Goal: Information Seeking & Learning: Learn about a topic

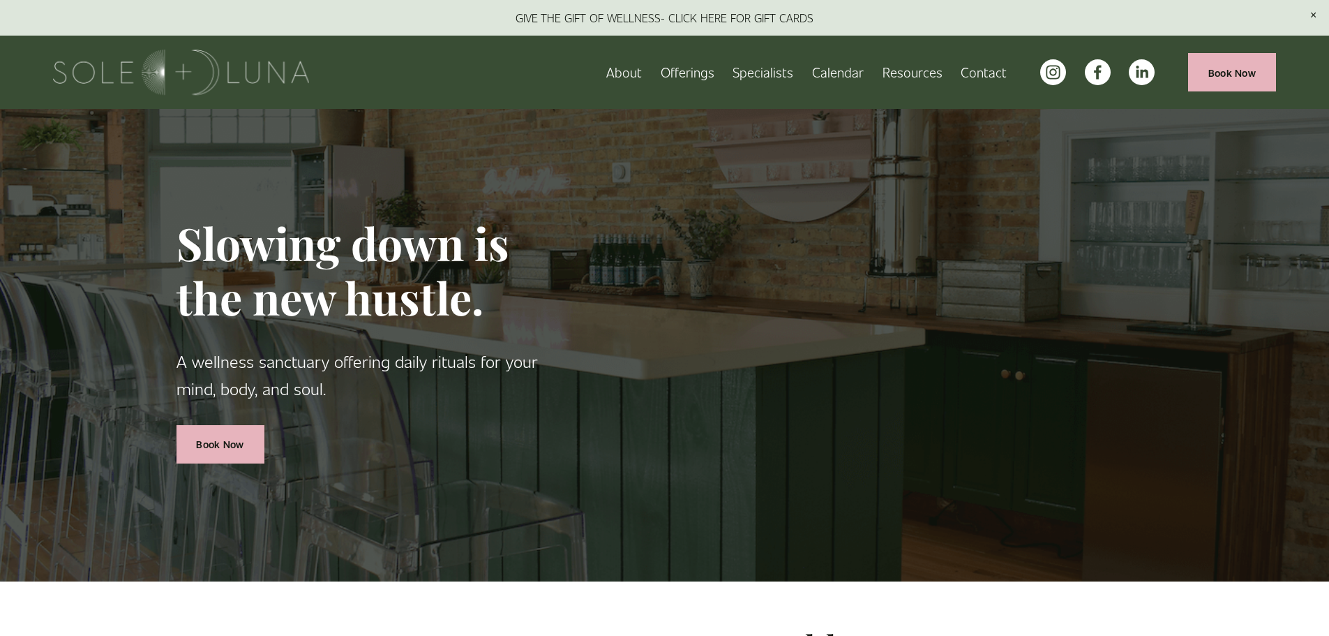
click at [686, 68] on span "Offerings" at bounding box center [688, 72] width 54 height 22
click at [0, 0] on span "Charm School!" at bounding box center [0, 0] width 0 height 0
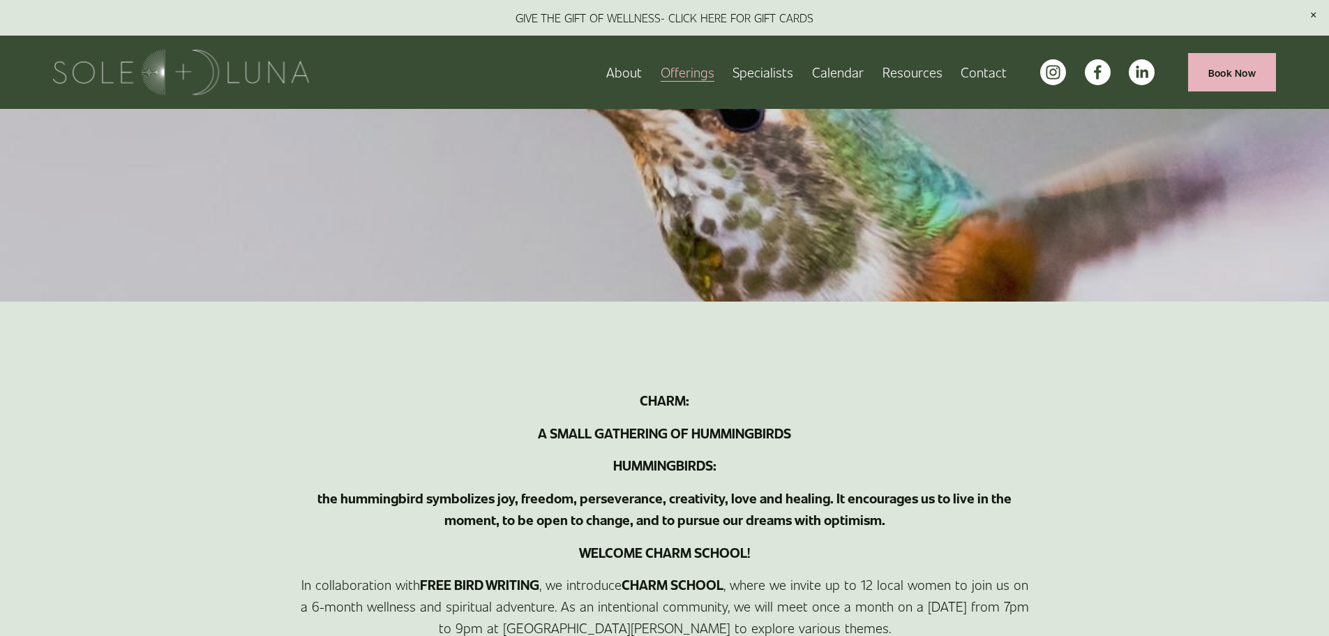
scroll to position [140, 0]
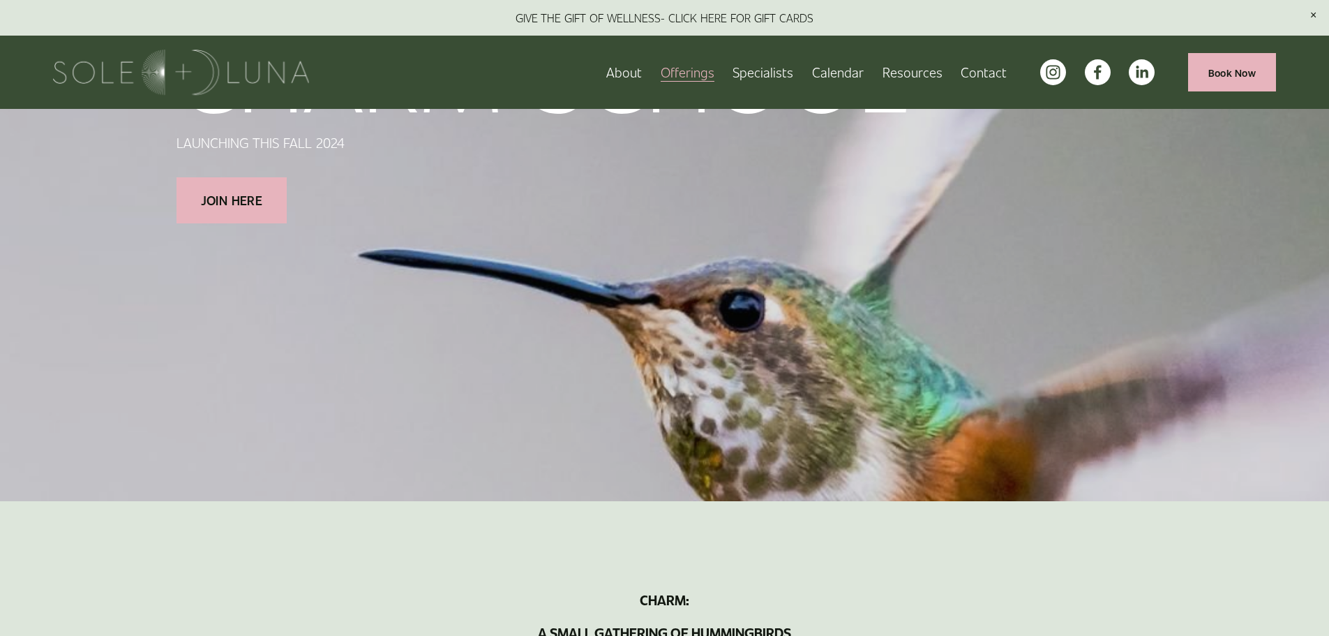
click at [0, 0] on span "Rituals" at bounding box center [0, 0] width 0 height 0
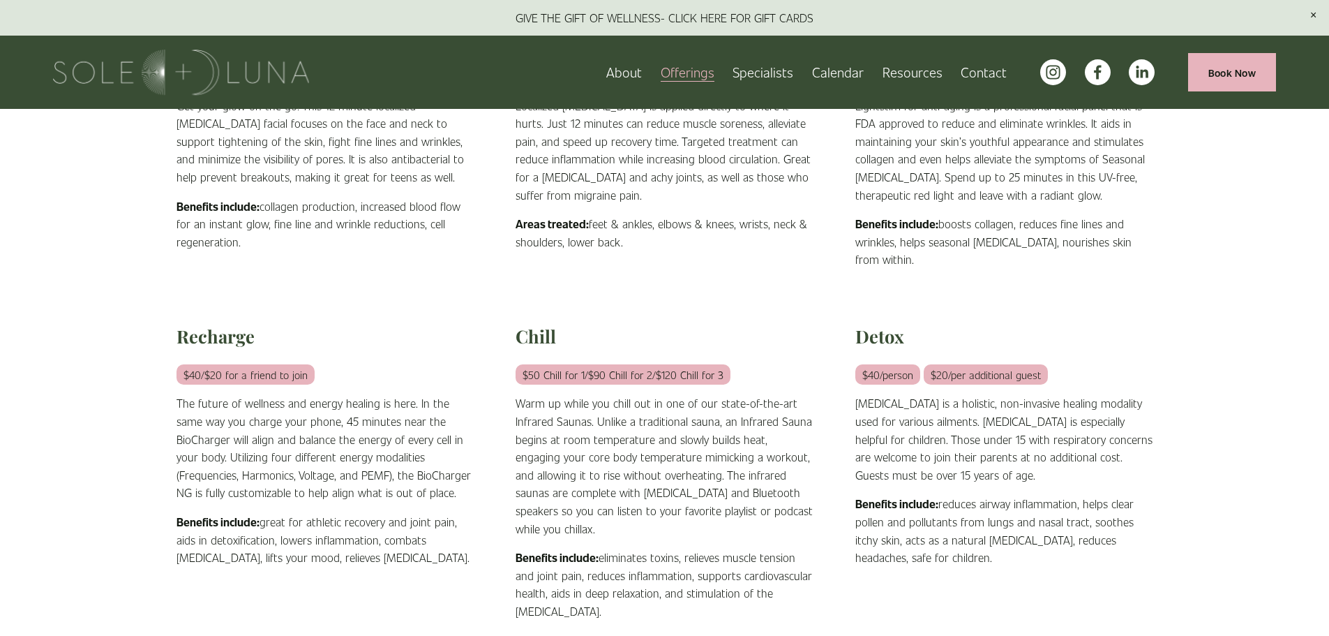
scroll to position [70, 0]
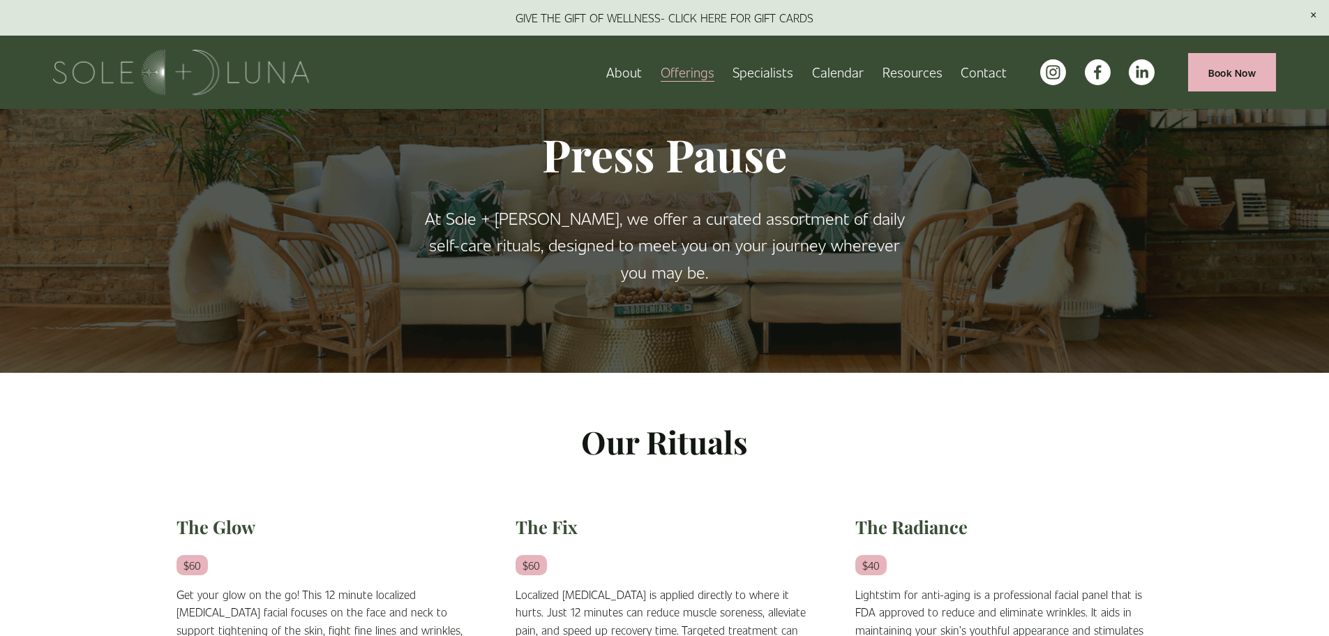
click at [829, 68] on link "Calendar" at bounding box center [838, 72] width 52 height 24
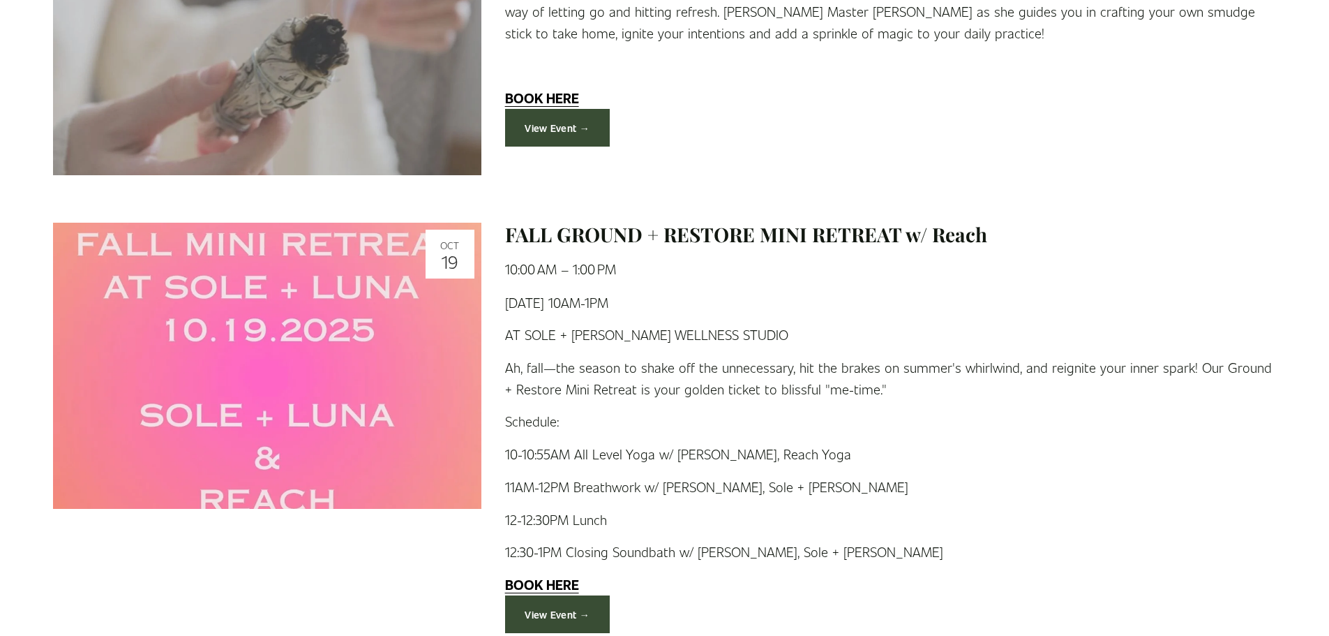
scroll to position [2787, 0]
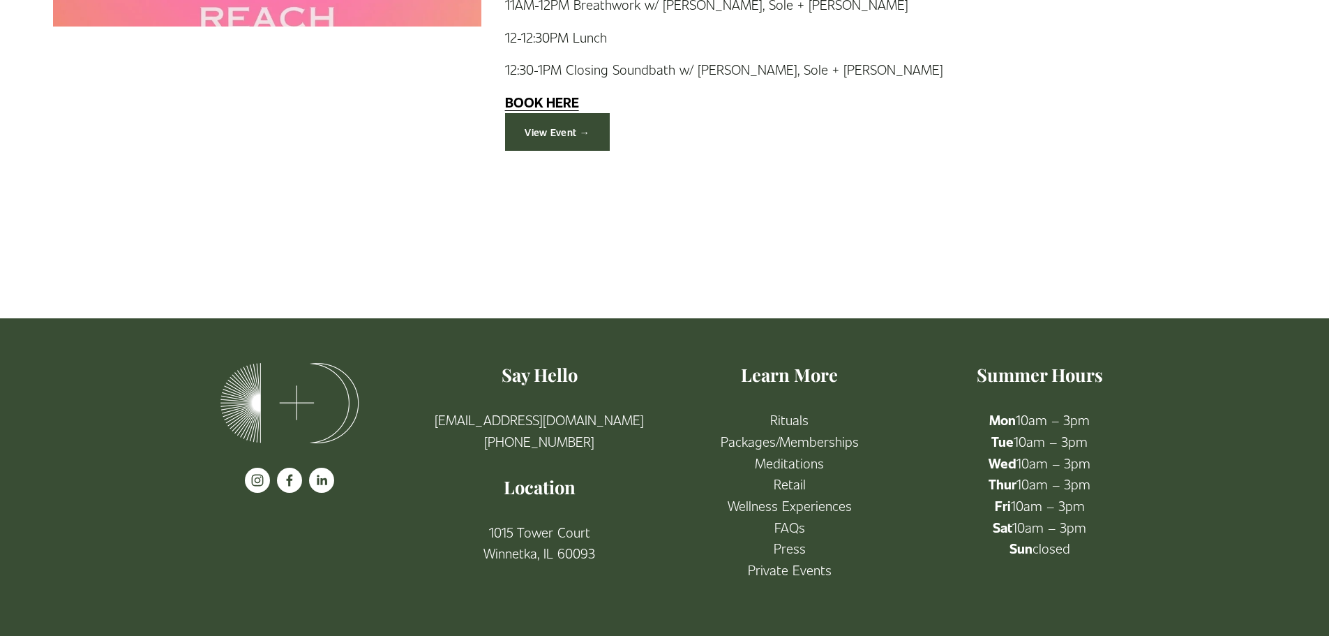
click at [251, 482] on use "instagram-unauth" at bounding box center [257, 480] width 25 height 25
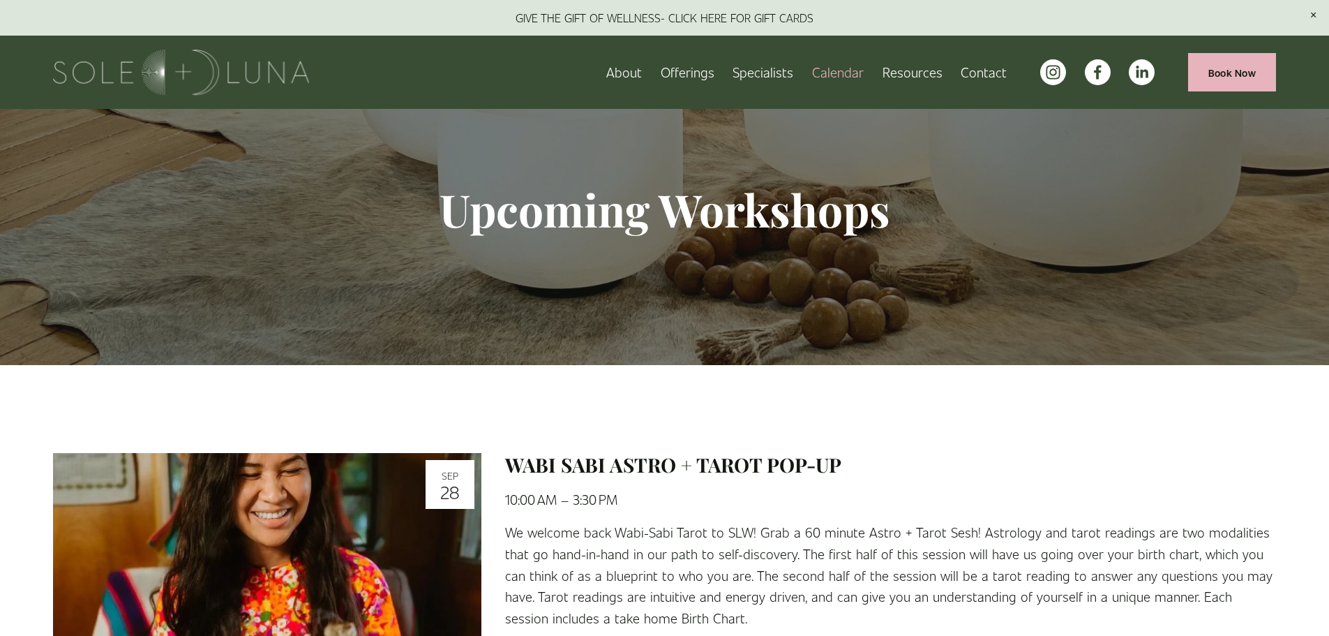
scroll to position [0, 0]
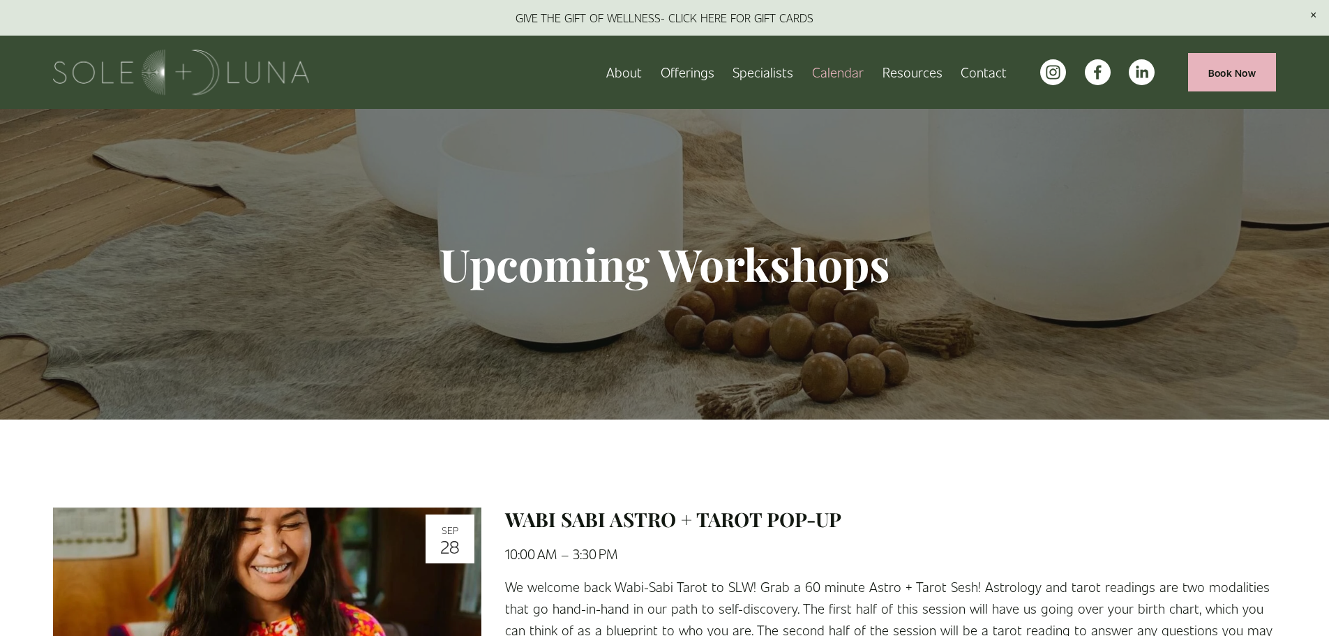
click at [763, 71] on link "Specialists" at bounding box center [763, 72] width 61 height 24
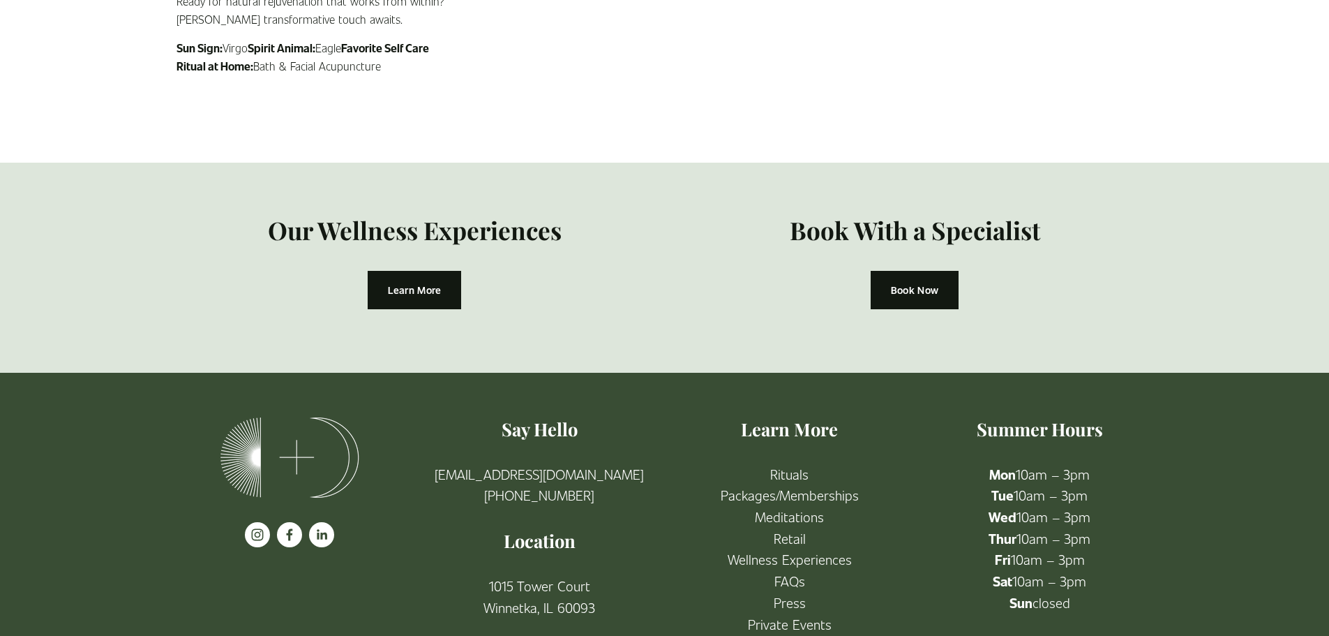
scroll to position [2547, 0]
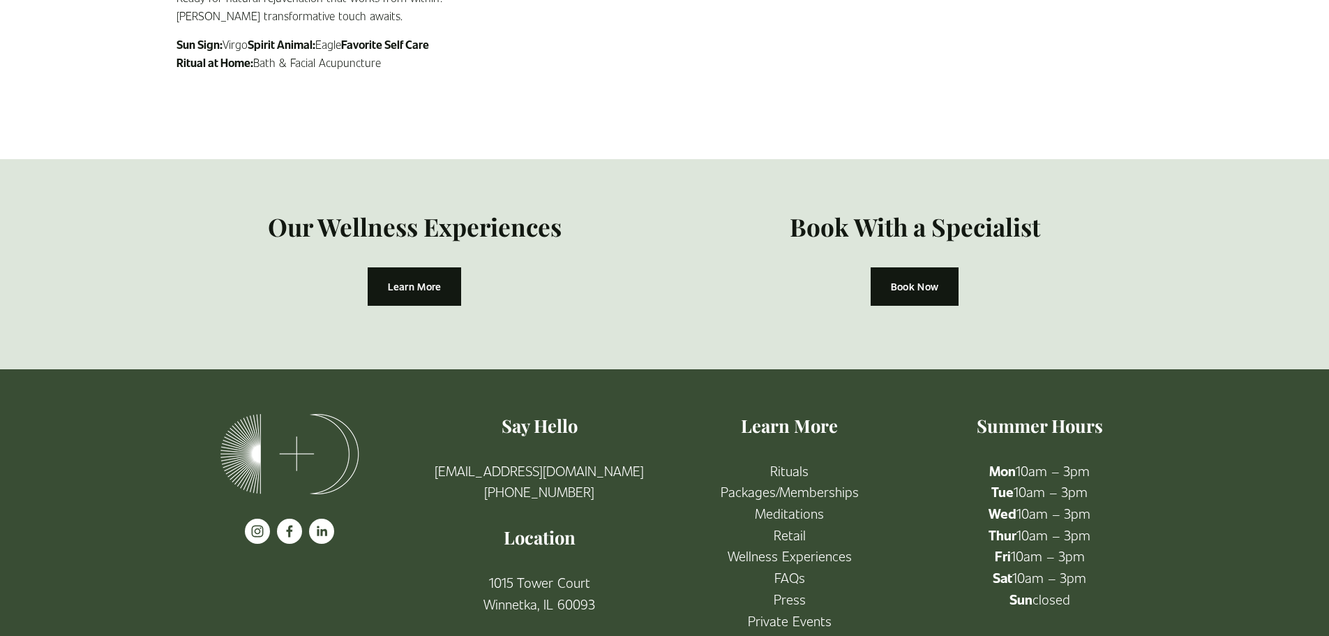
click at [785, 567] on link "FAQs" at bounding box center [790, 578] width 31 height 22
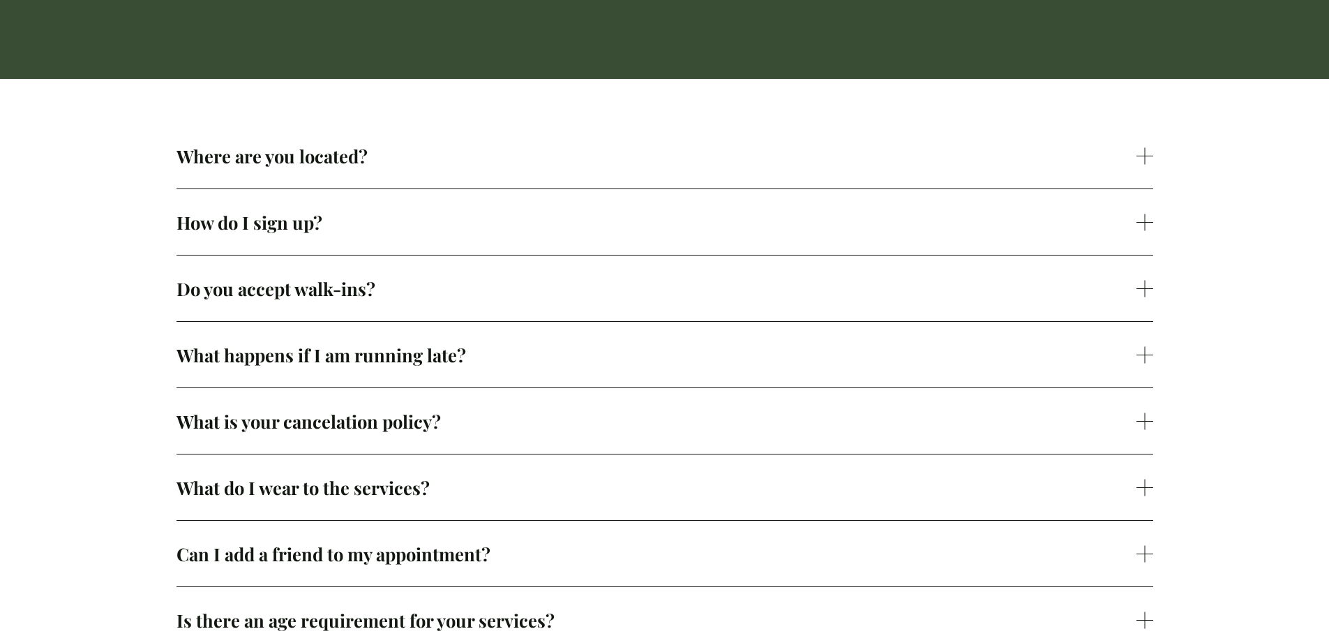
scroll to position [558, 0]
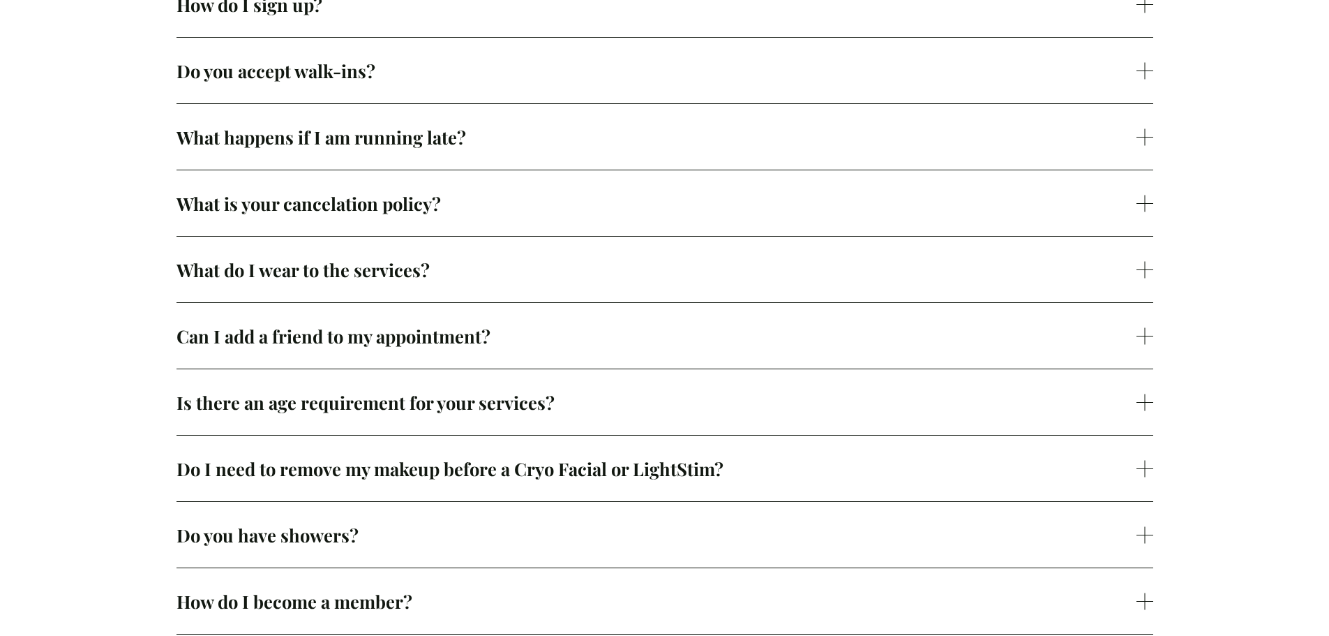
click at [330, 82] on span "Do you accept walk-ins?" at bounding box center [657, 71] width 960 height 24
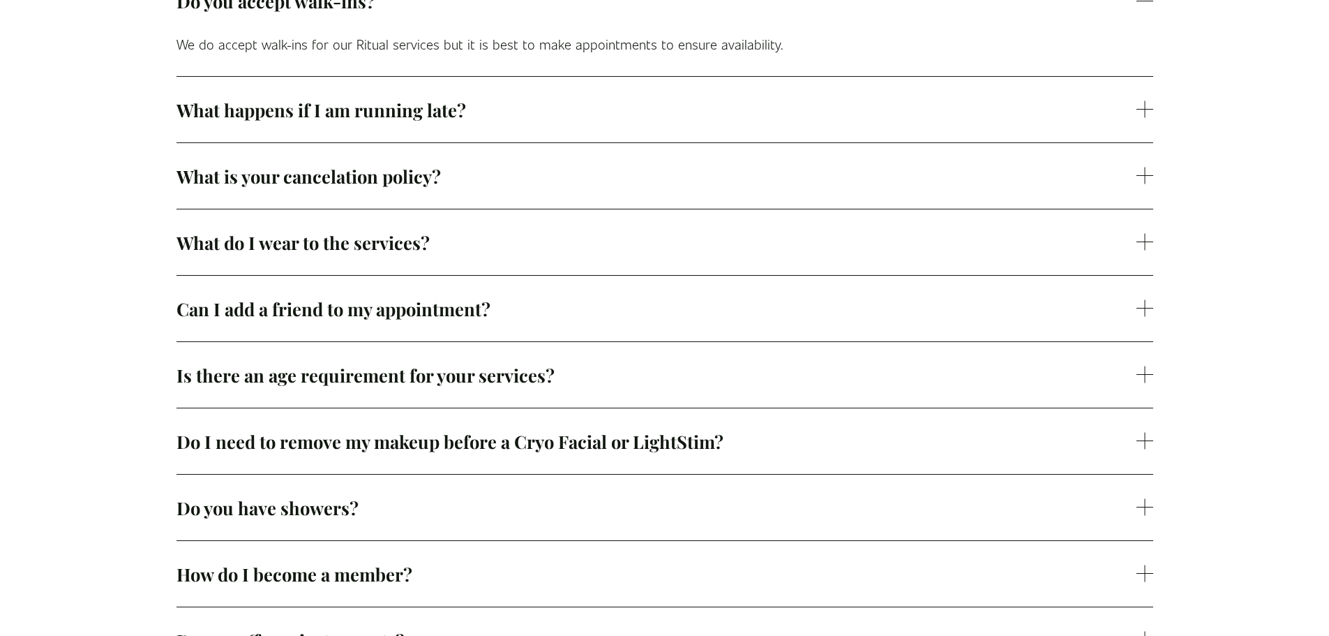
scroll to position [837, 0]
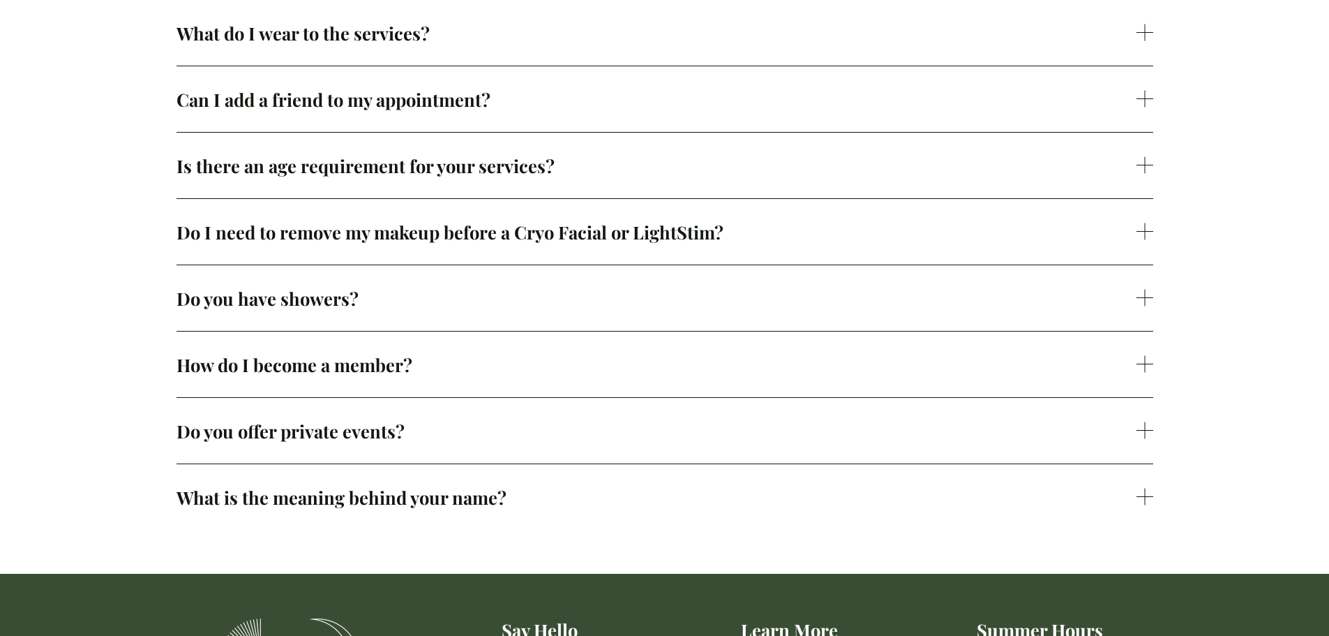
click at [261, 486] on span "What is the meaning behind your name?" at bounding box center [657, 497] width 960 height 24
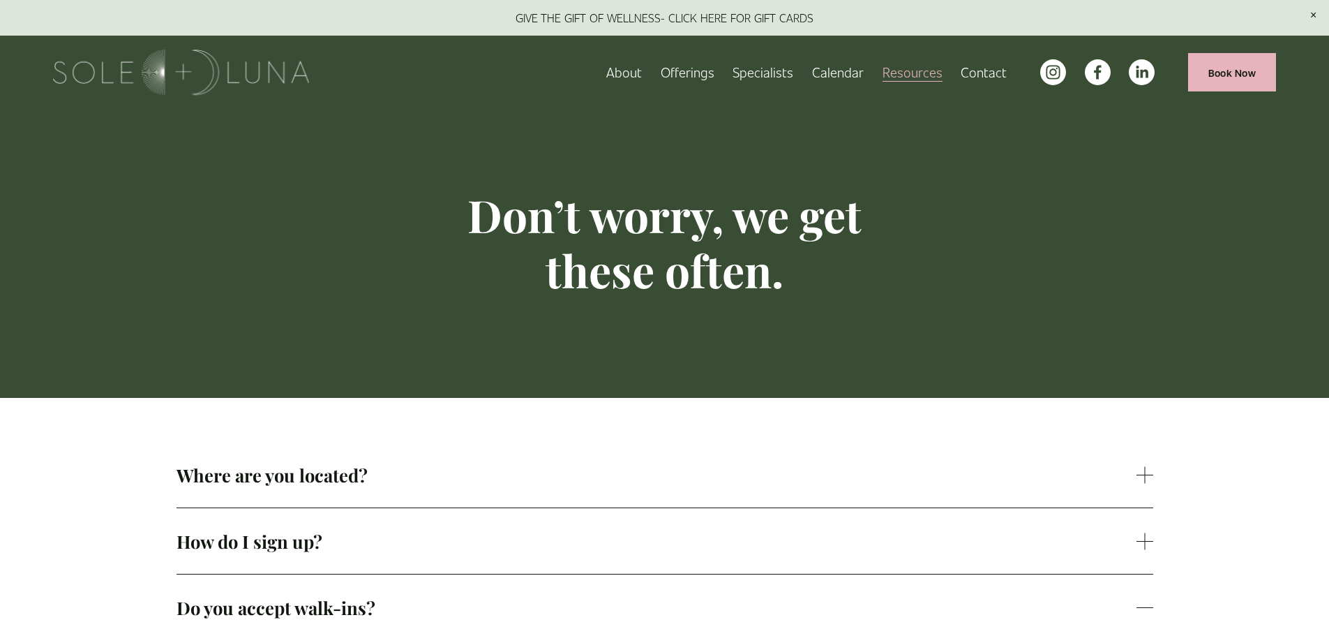
scroll to position [0, 0]
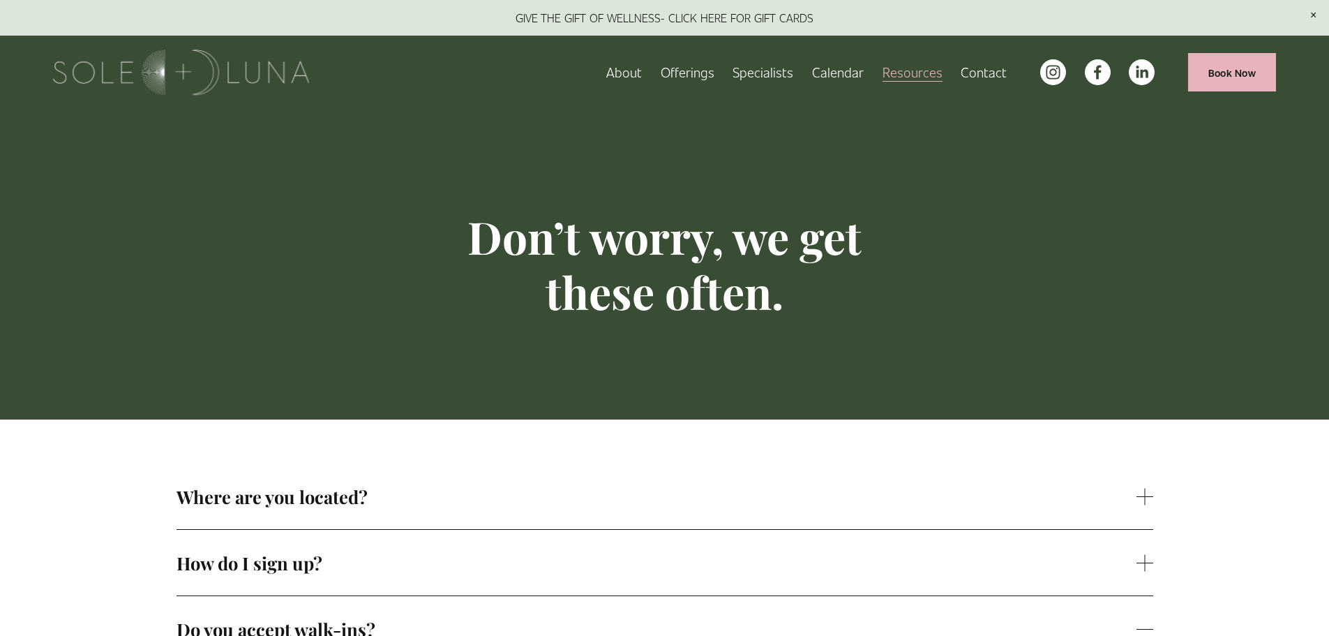
click at [623, 68] on link "About" at bounding box center [624, 72] width 36 height 24
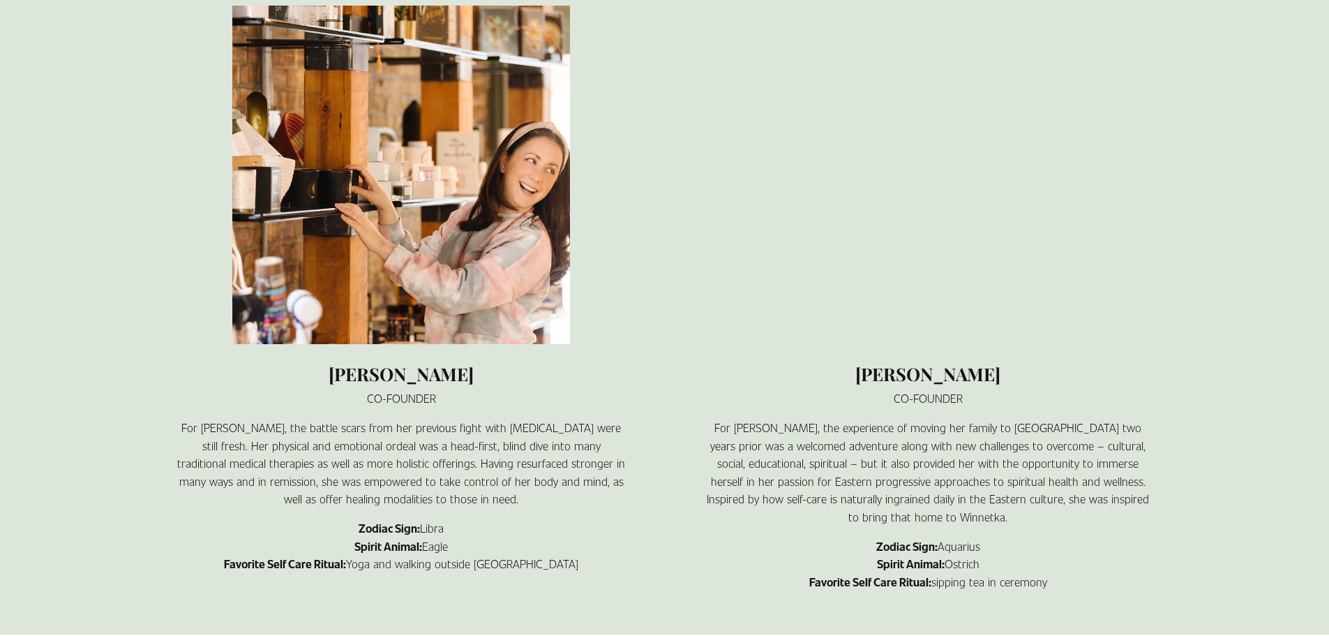
scroll to position [1047, 0]
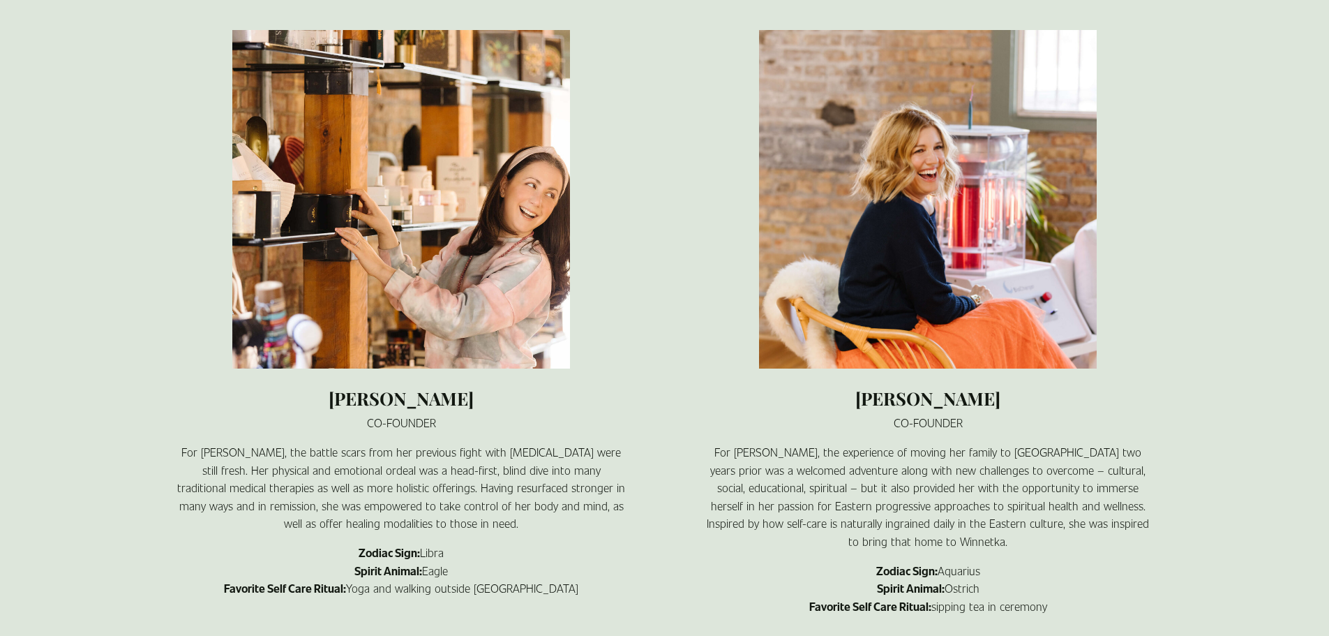
drag, startPoint x: 911, startPoint y: 377, endPoint x: 851, endPoint y: 378, distance: 60.0
click at [851, 387] on h2 "Jessica Dietrich" at bounding box center [928, 398] width 450 height 23
copy h2 "Jessica Dietrich"
drag, startPoint x: 460, startPoint y: 373, endPoint x: 351, endPoint y: 373, distance: 108.9
click at [351, 387] on h2 "Amy Bradley" at bounding box center [402, 398] width 450 height 23
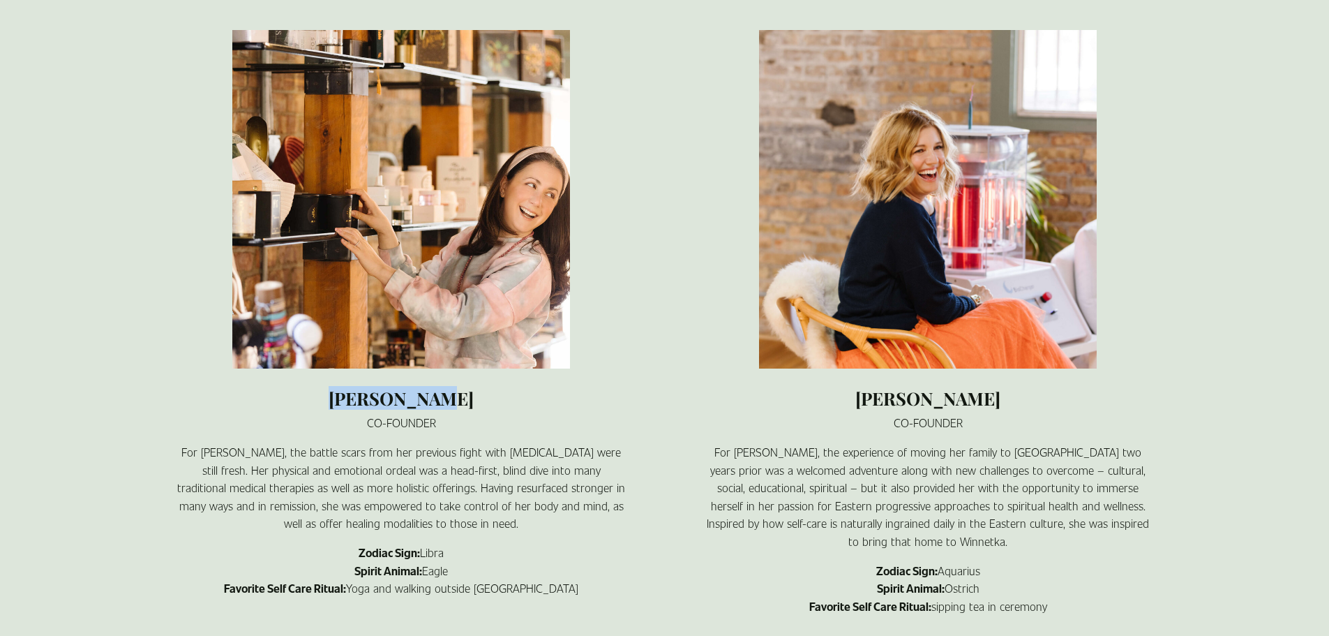
copy h2 "Amy Bradley"
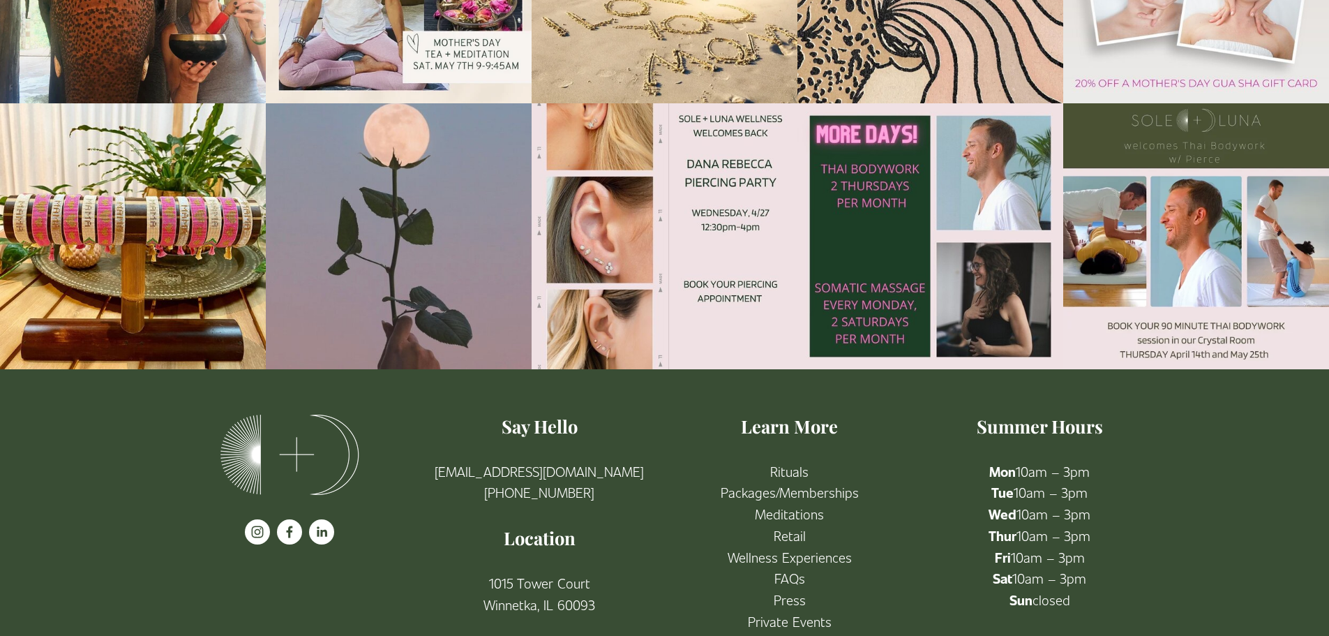
scroll to position [2637, 0]
